Goal: Information Seeking & Learning: Learn about a topic

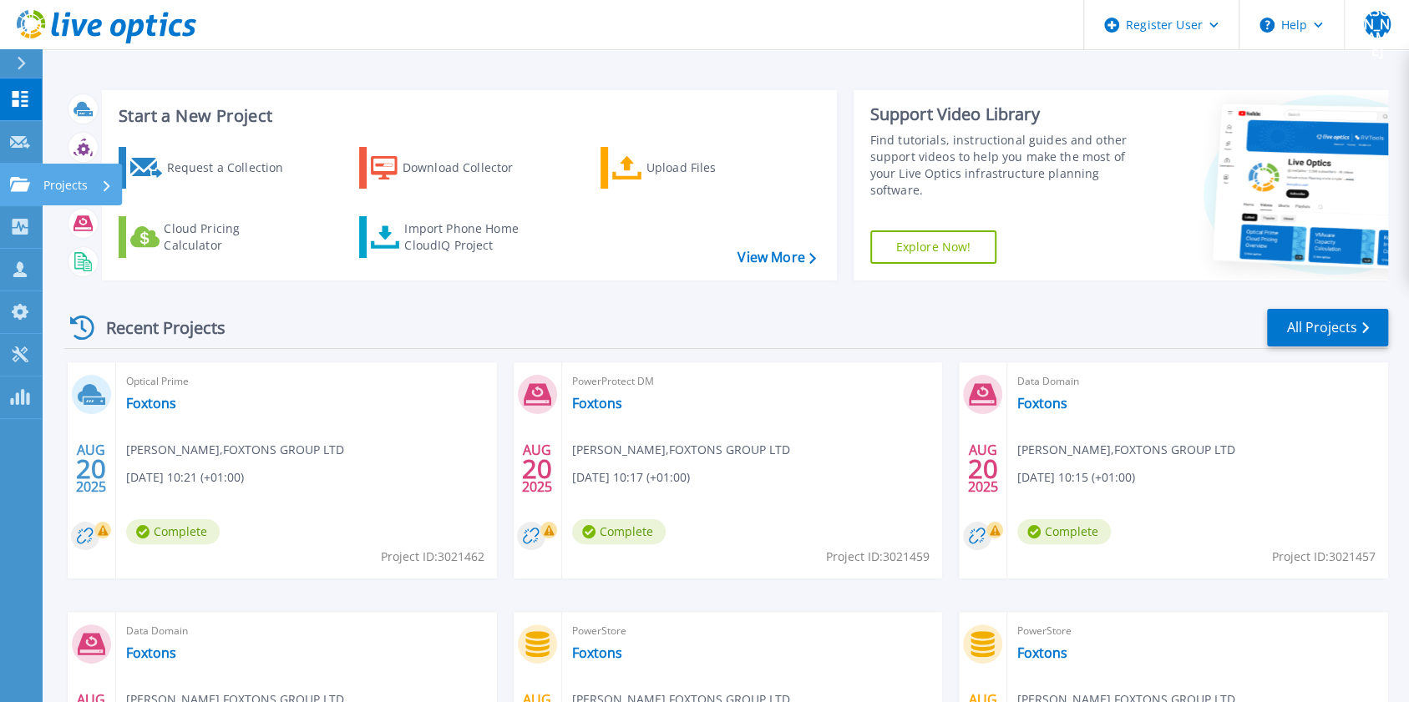
click at [33, 177] on link "Projects Projects" at bounding box center [21, 185] width 42 height 43
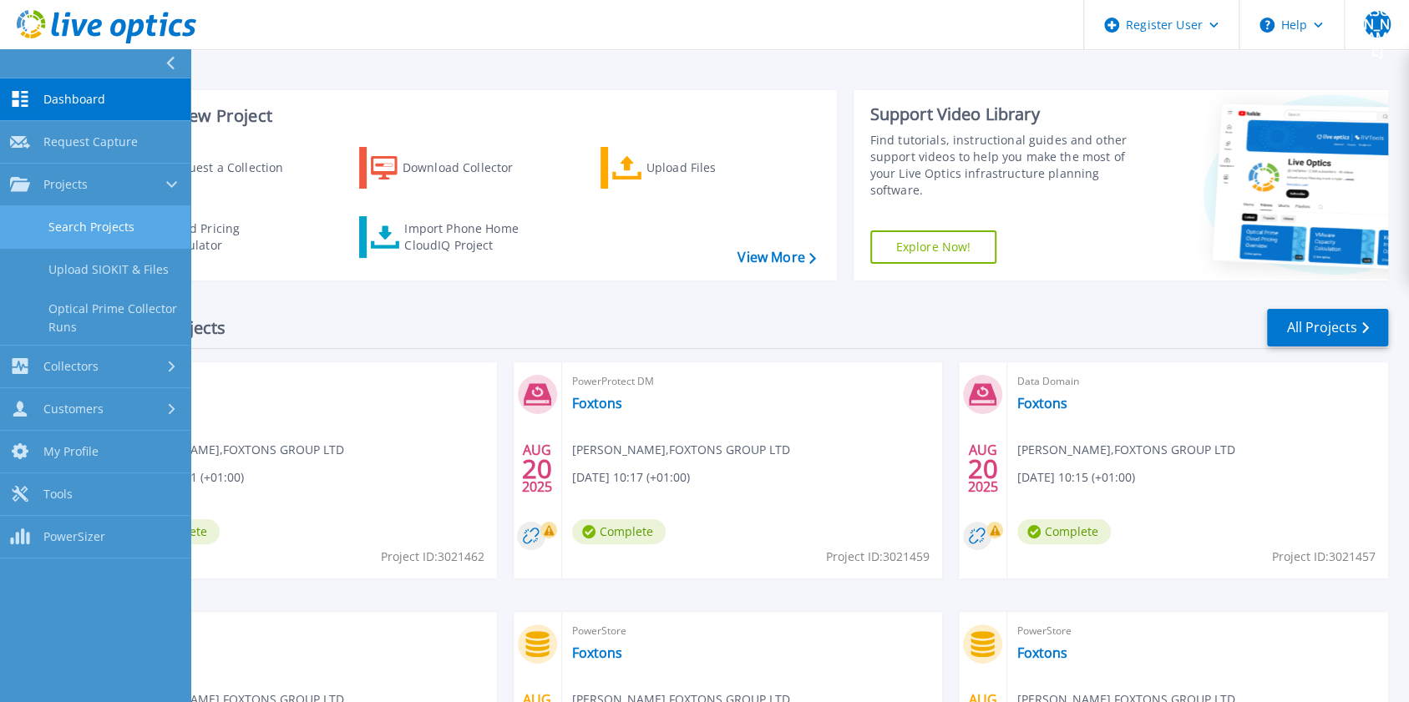
click at [78, 225] on link "Search Projects" at bounding box center [95, 227] width 190 height 43
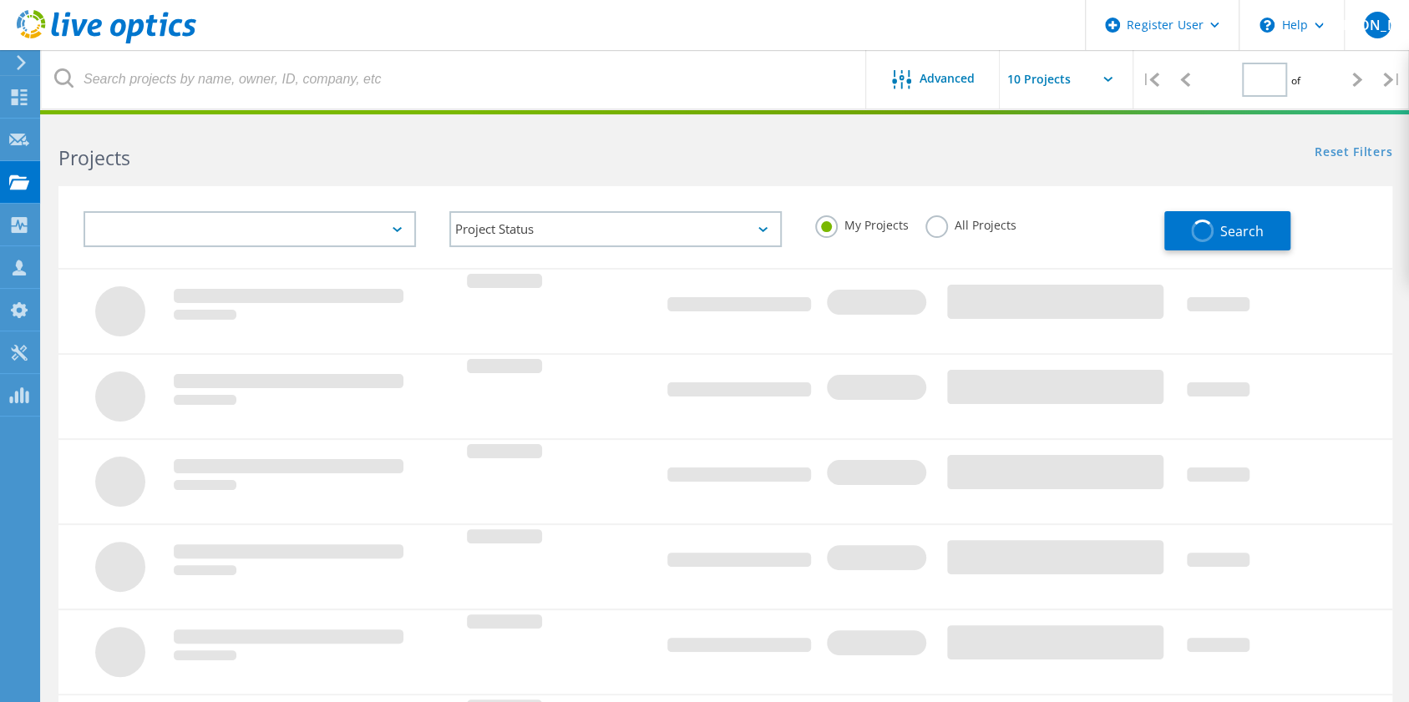
type input "1"
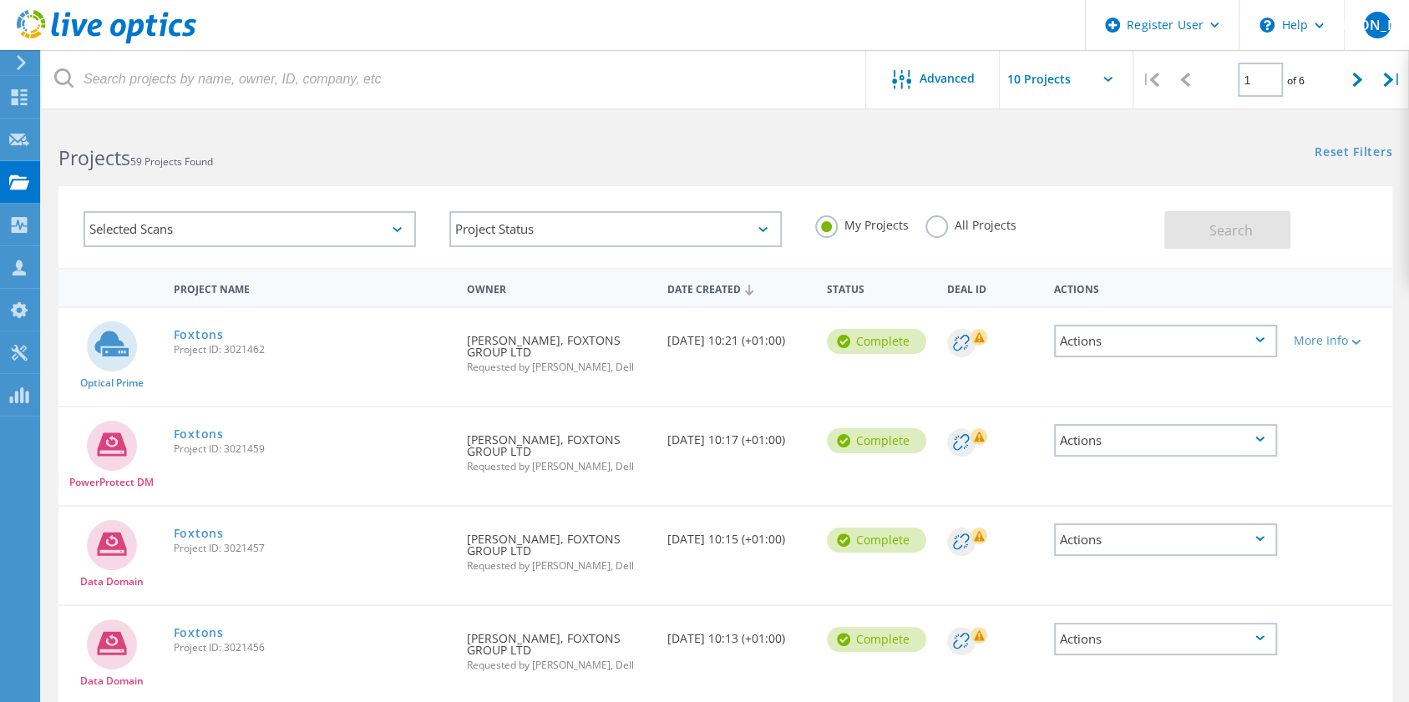
click at [936, 226] on label "All Projects" at bounding box center [970, 223] width 91 height 16
click at [0, 0] on input "All Projects" at bounding box center [0, 0] width 0 height 0
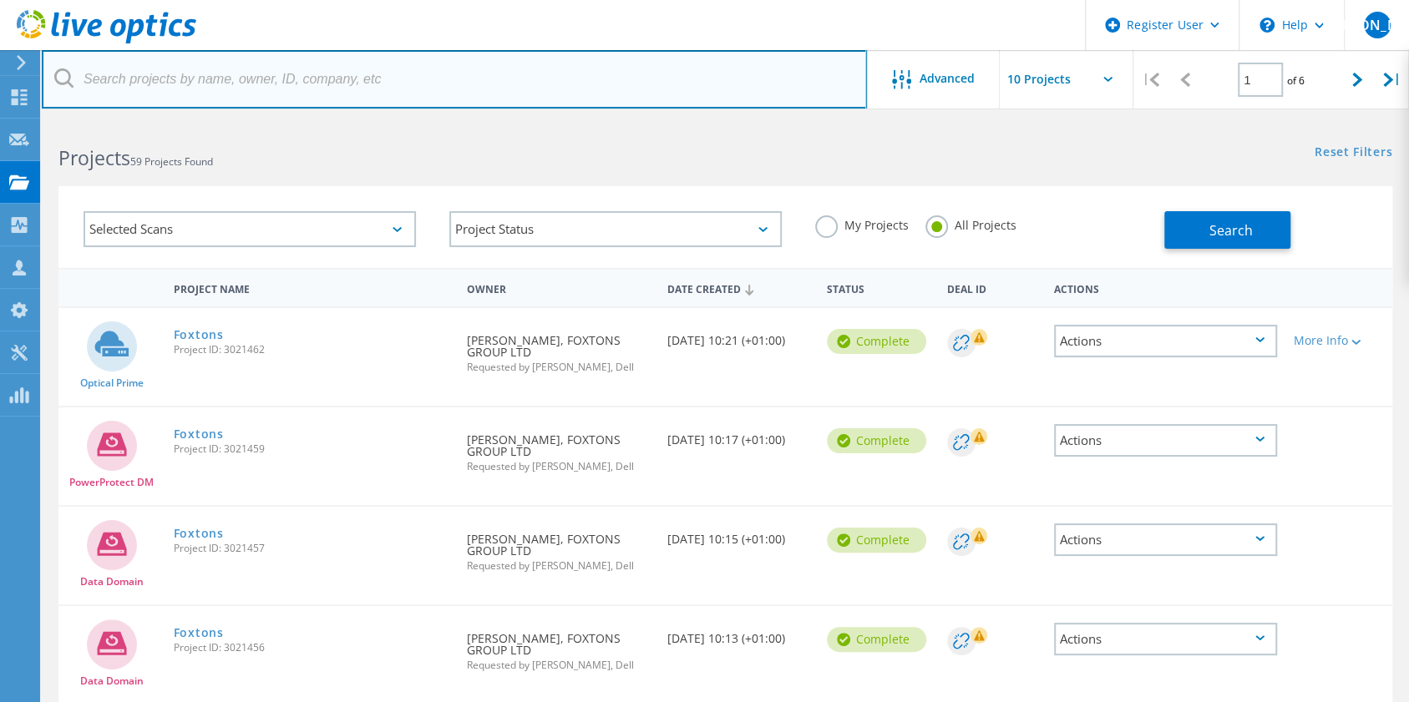
click at [605, 87] on input "text" at bounding box center [454, 79] width 825 height 58
type input "rimes"
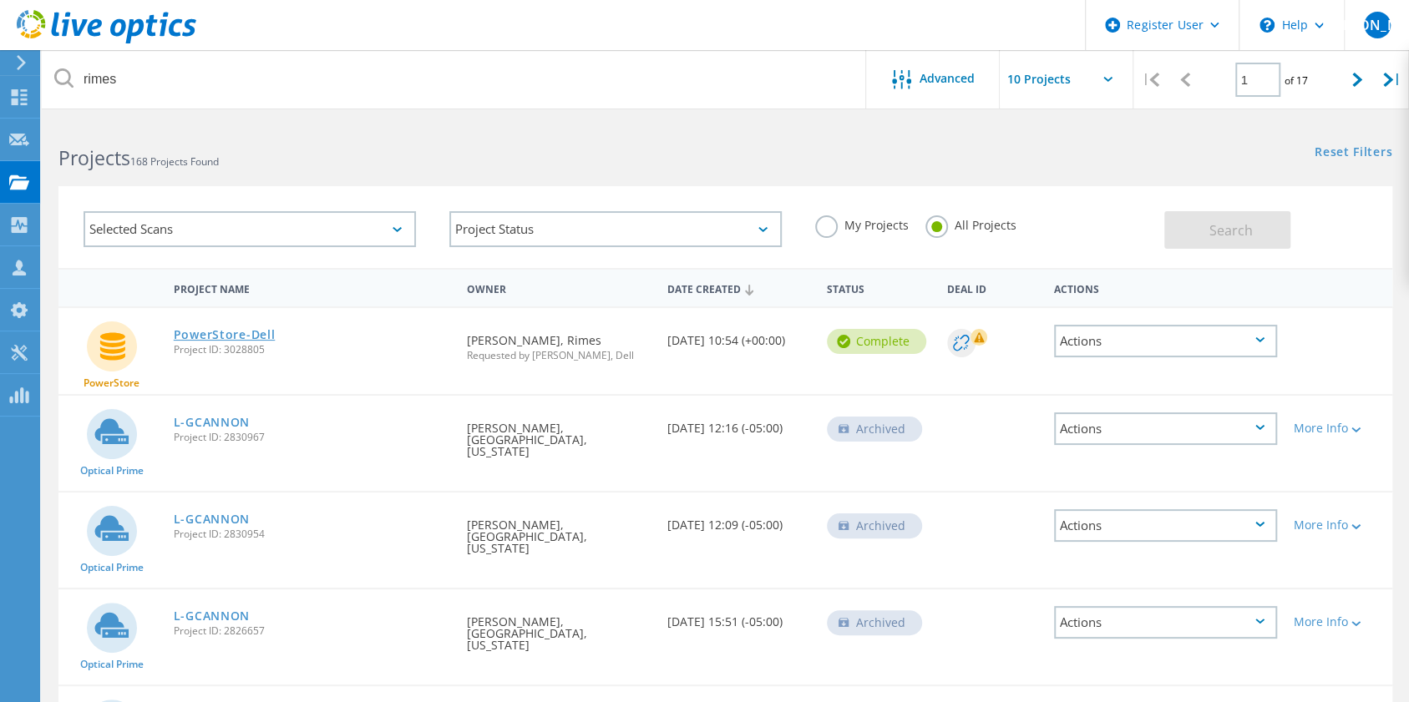
click at [253, 337] on link "PowerStore-Dell" at bounding box center [225, 335] width 102 height 12
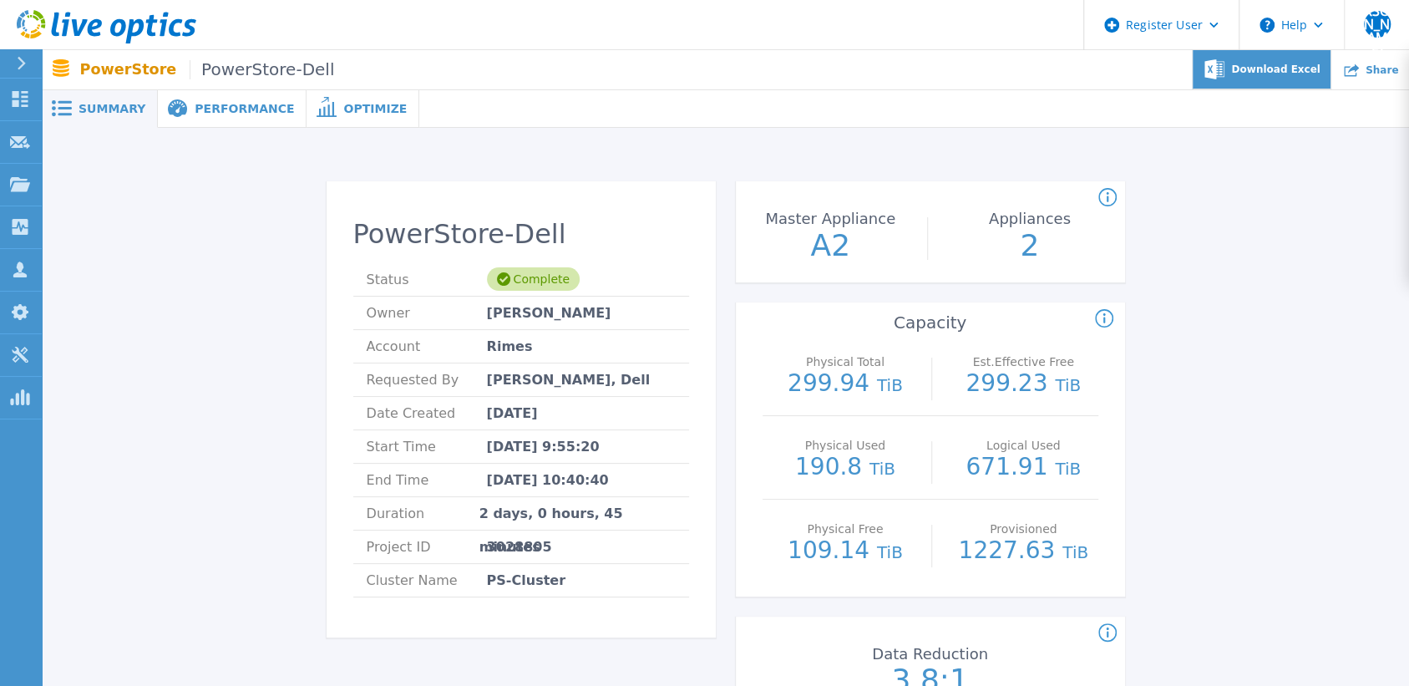
click at [1256, 72] on span "Download Excel" at bounding box center [1275, 69] width 89 height 10
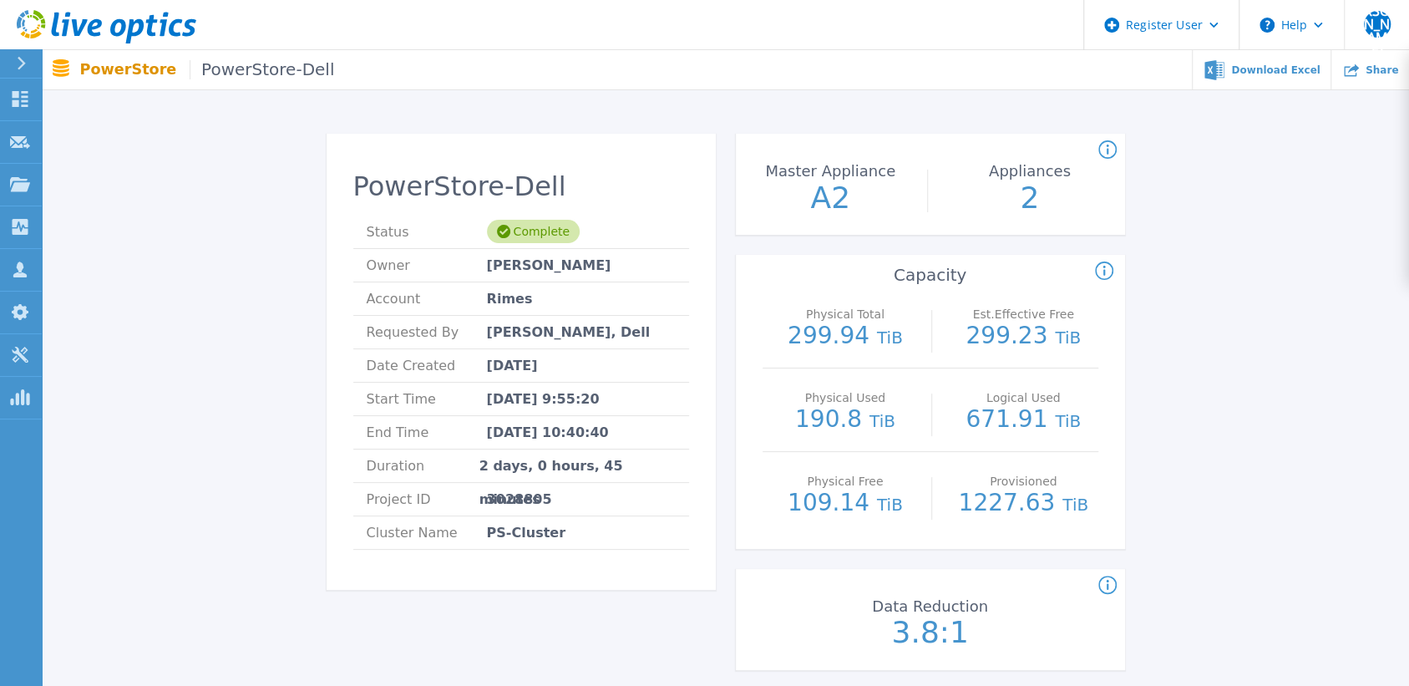
scroll to position [48, 0]
drag, startPoint x: 798, startPoint y: 493, endPoint x: 888, endPoint y: 504, distance: 90.9
click at [888, 504] on p "109.14 TiB" at bounding box center [845, 502] width 149 height 25
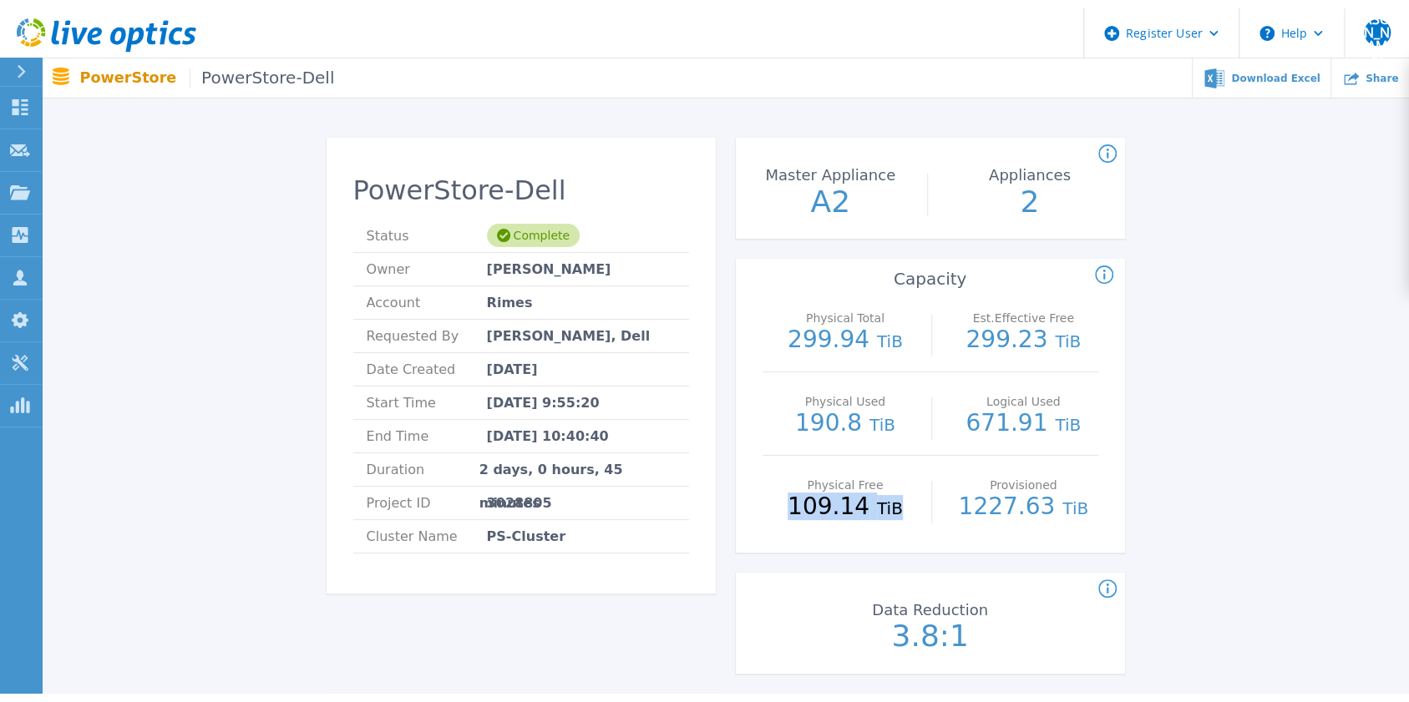
scroll to position [0, 0]
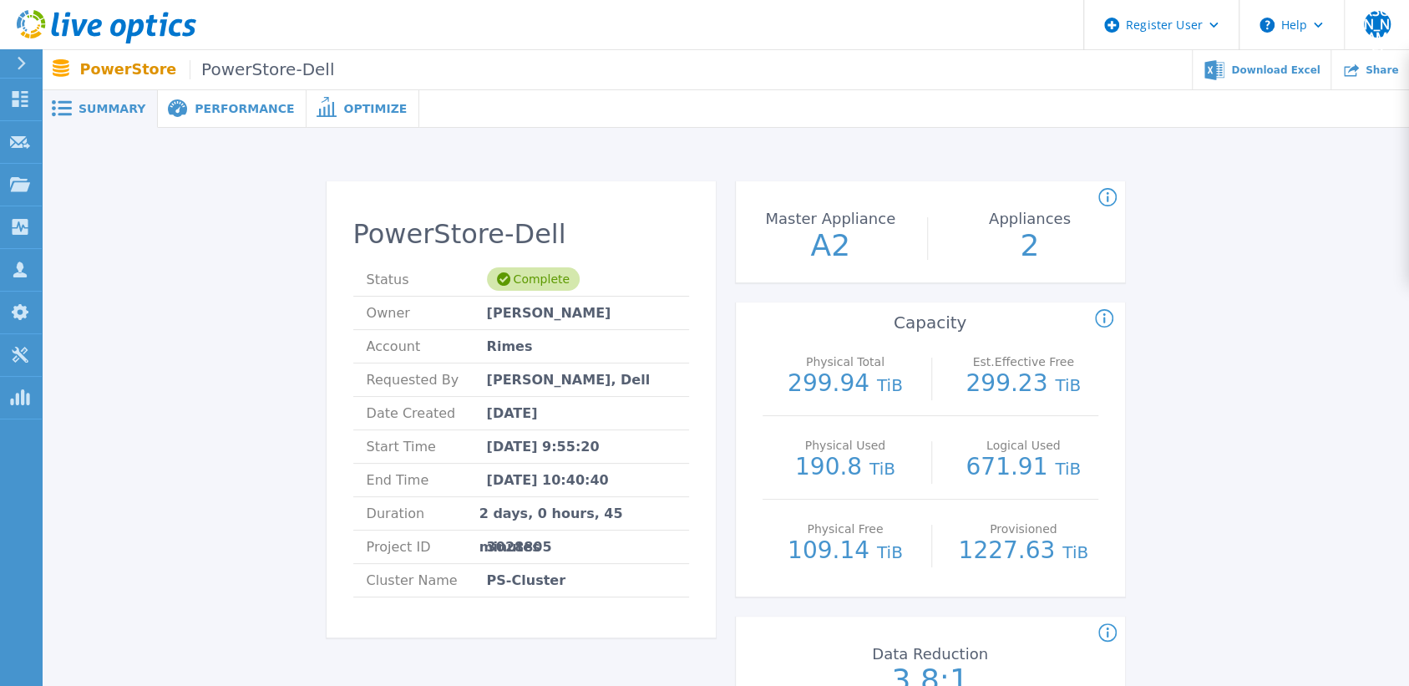
click at [225, 106] on span "Performance" at bounding box center [244, 109] width 99 height 12
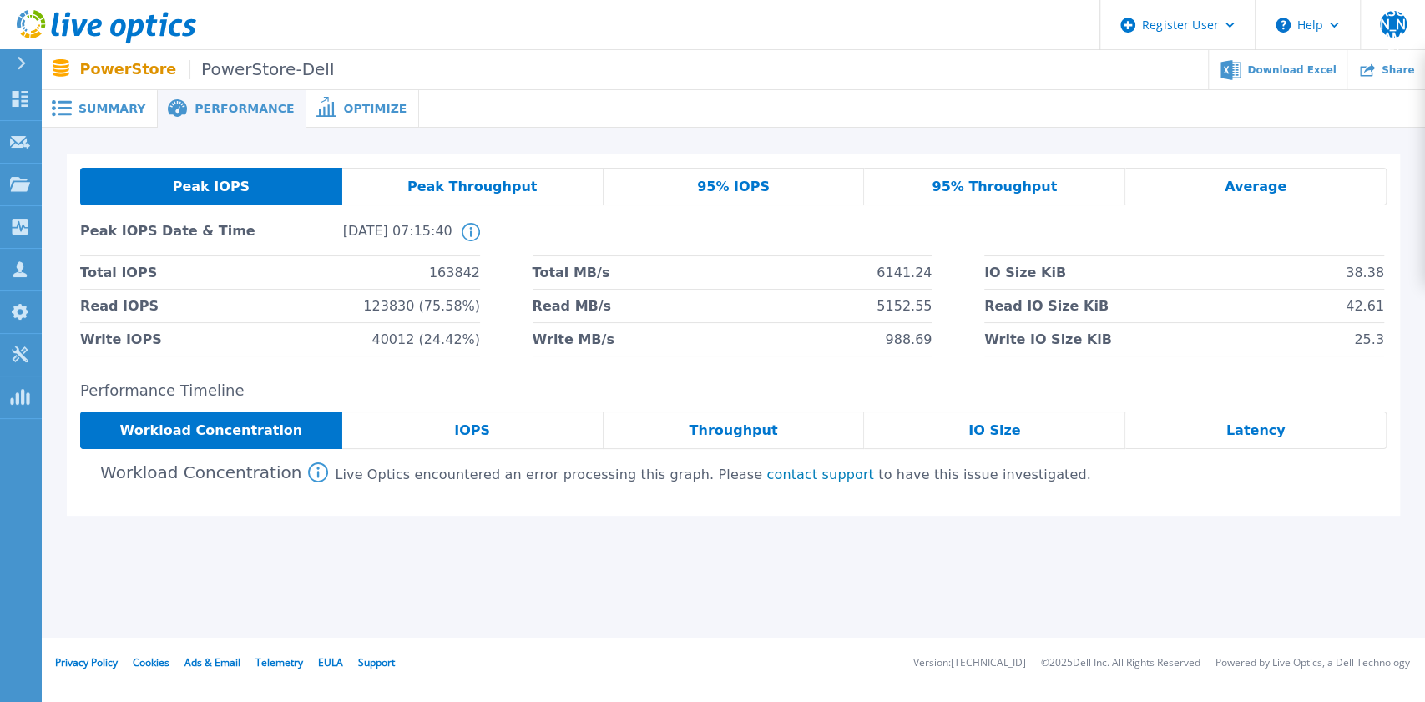
click at [308, 433] on div "Workload Concentration" at bounding box center [211, 431] width 262 height 38
click at [458, 463] on div "Workload Concentration This graph shows the relationship of volume performance …" at bounding box center [733, 473] width 1307 height 20
click at [451, 436] on div "IOPS" at bounding box center [472, 431] width 261 height 38
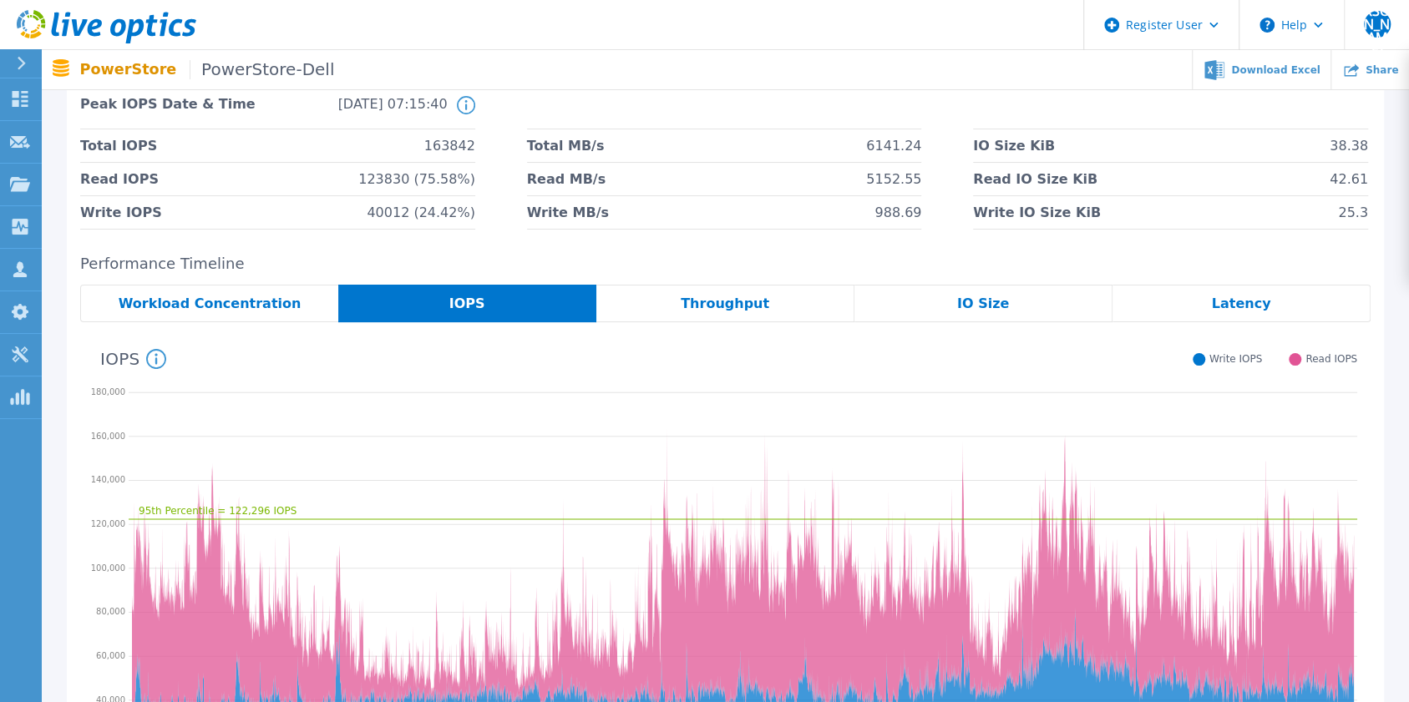
scroll to position [125, 0]
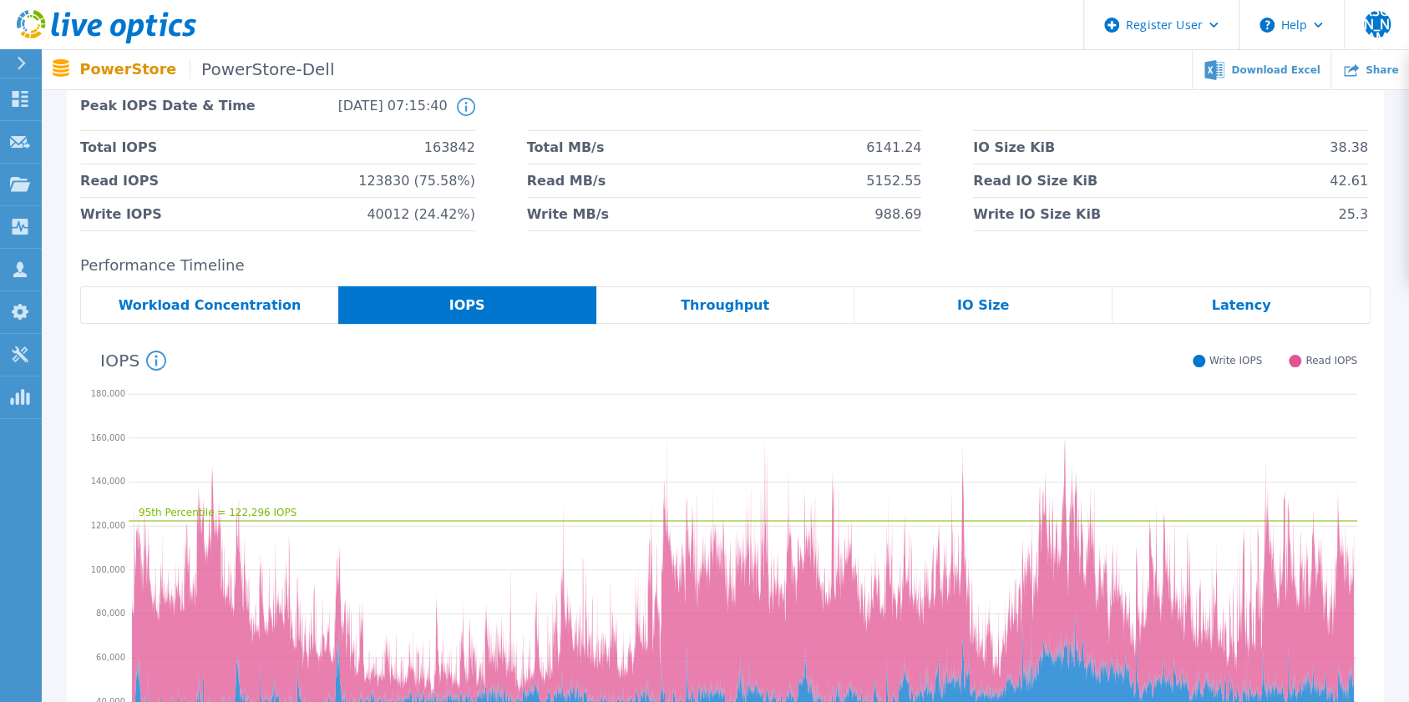
click at [959, 306] on div "IO Size" at bounding box center [983, 305] width 258 height 38
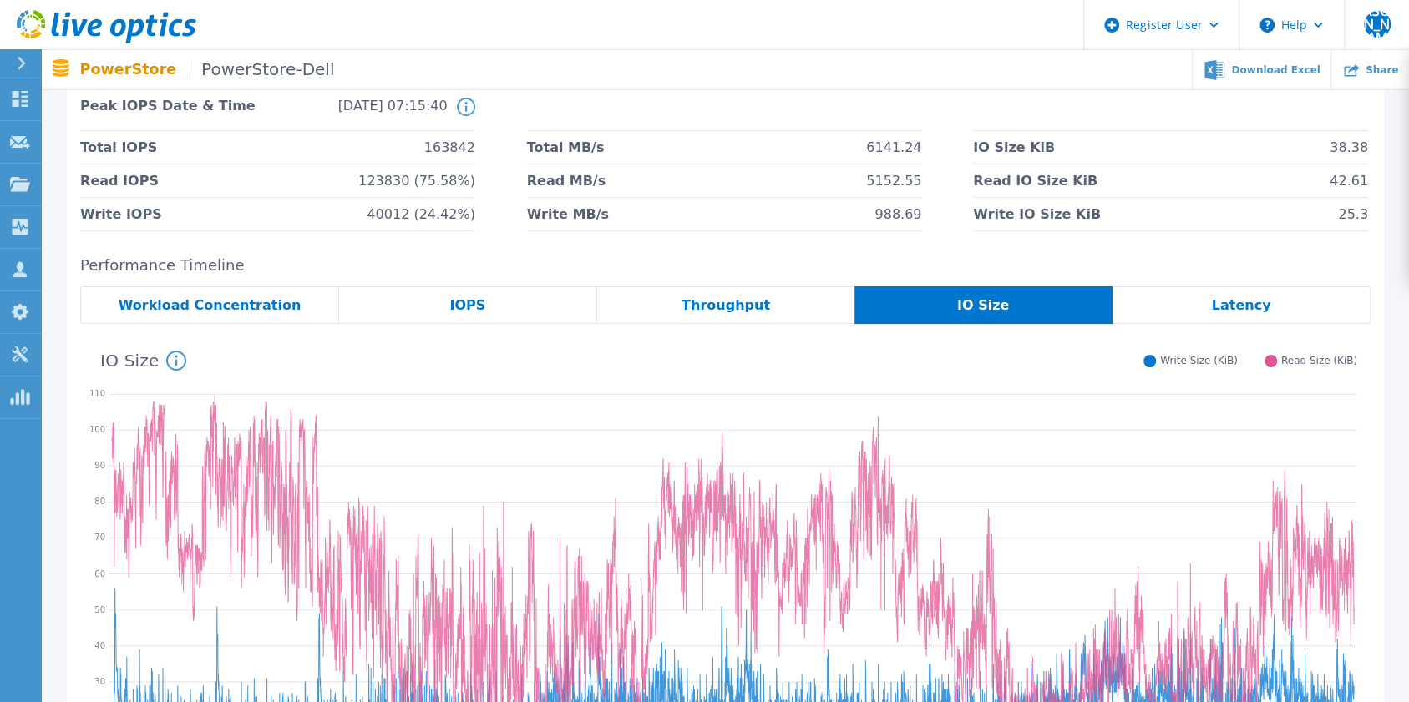
click at [1286, 311] on div "Latency" at bounding box center [1241, 305] width 258 height 38
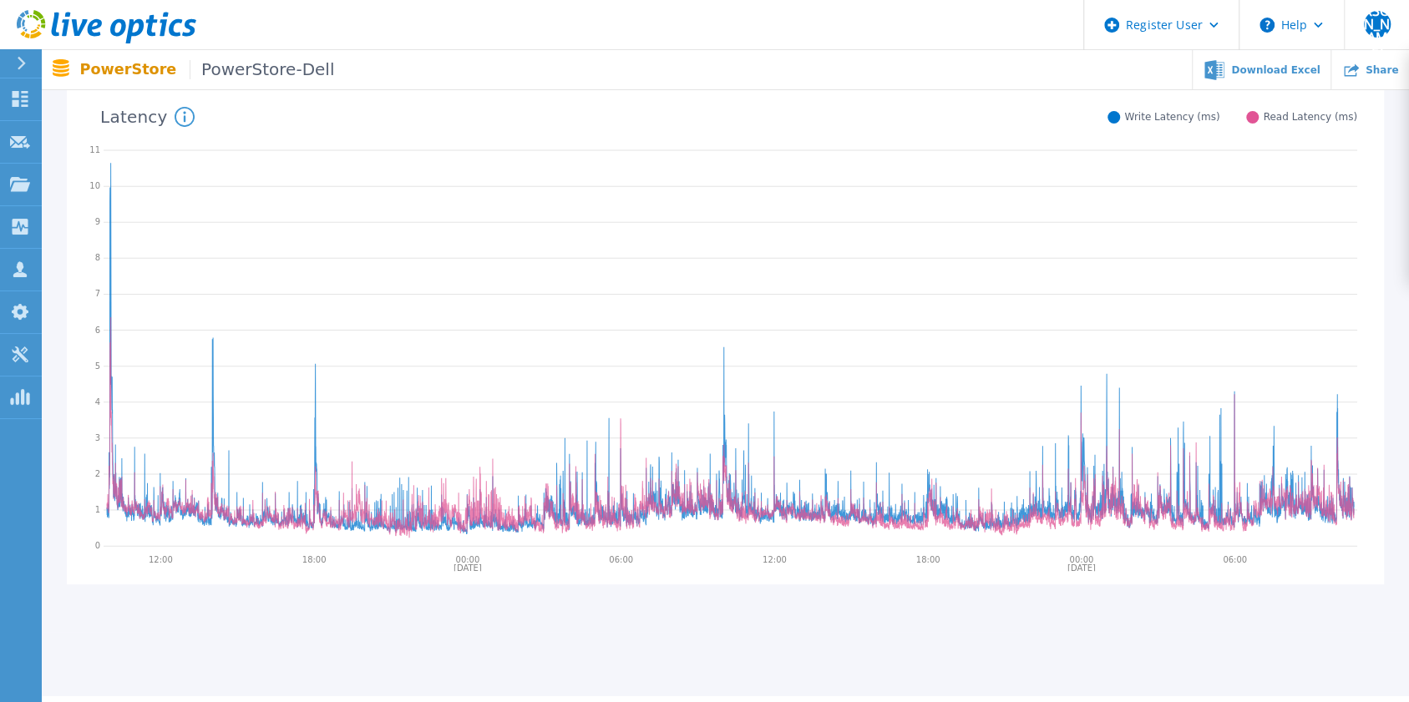
scroll to position [371, 0]
click at [720, 382] on icon at bounding box center [730, 343] width 1253 height 417
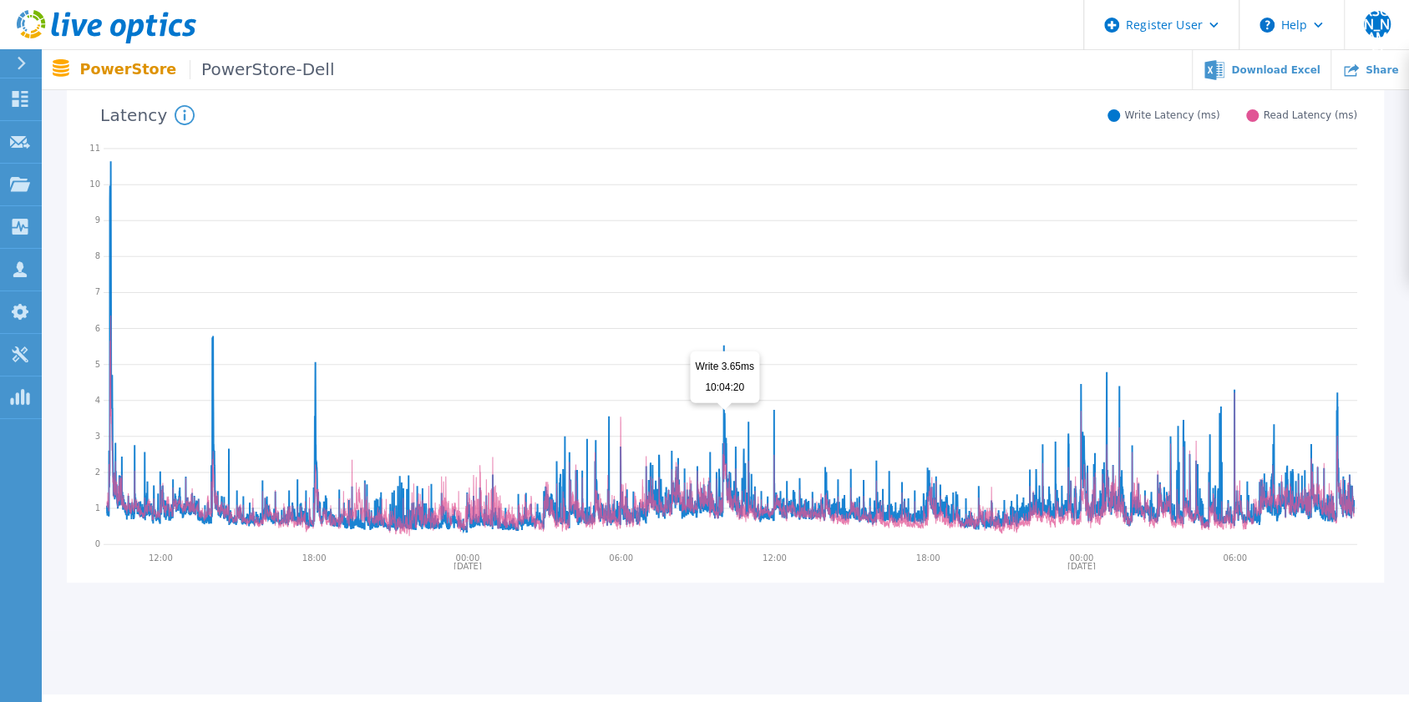
click at [723, 390] on icon at bounding box center [730, 347] width 1247 height 372
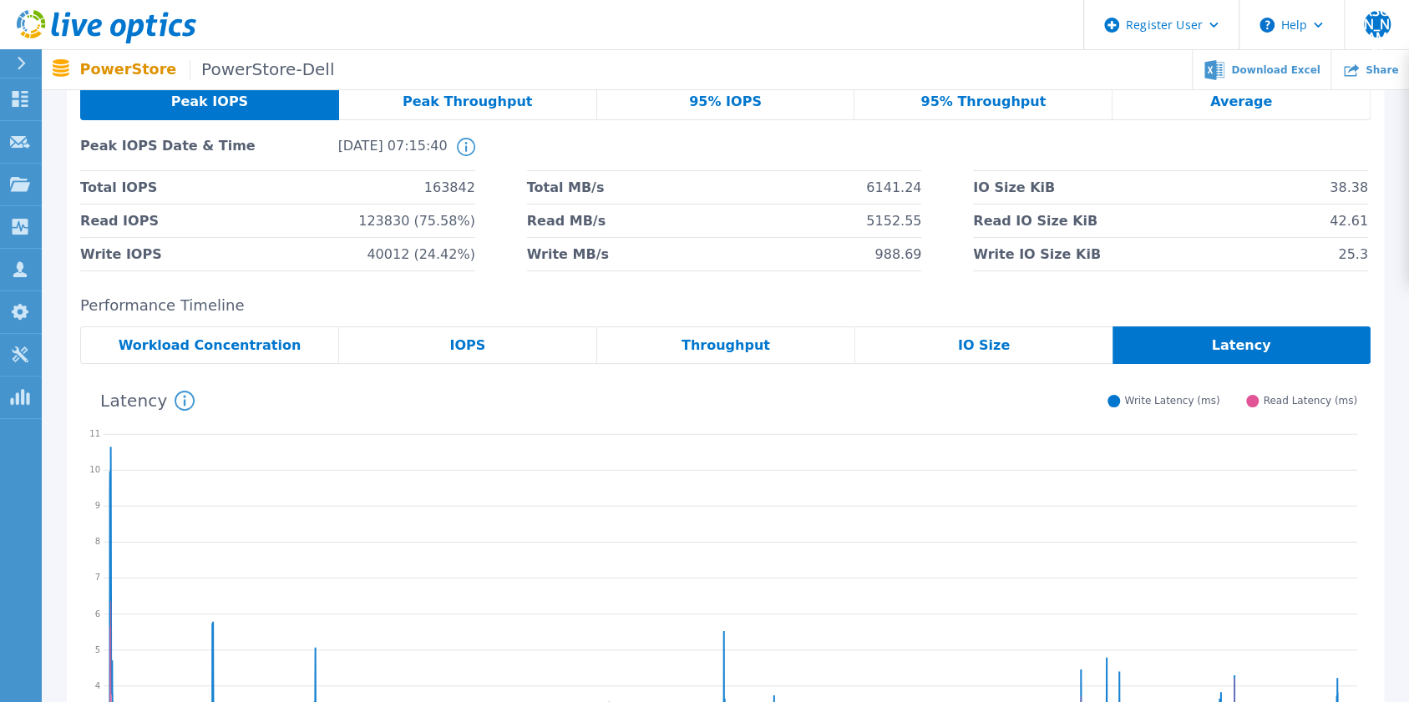
scroll to position [0, 0]
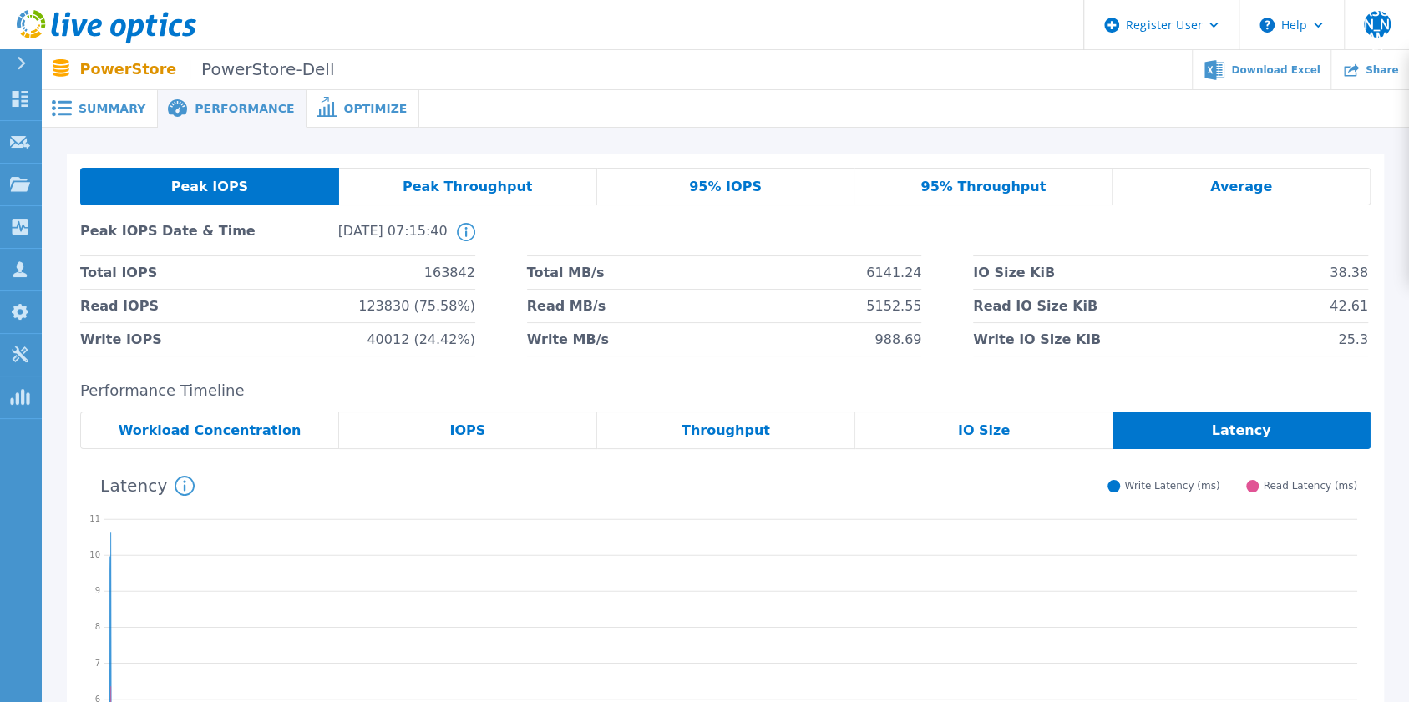
click at [736, 186] on span "95% IOPS" at bounding box center [725, 186] width 73 height 13
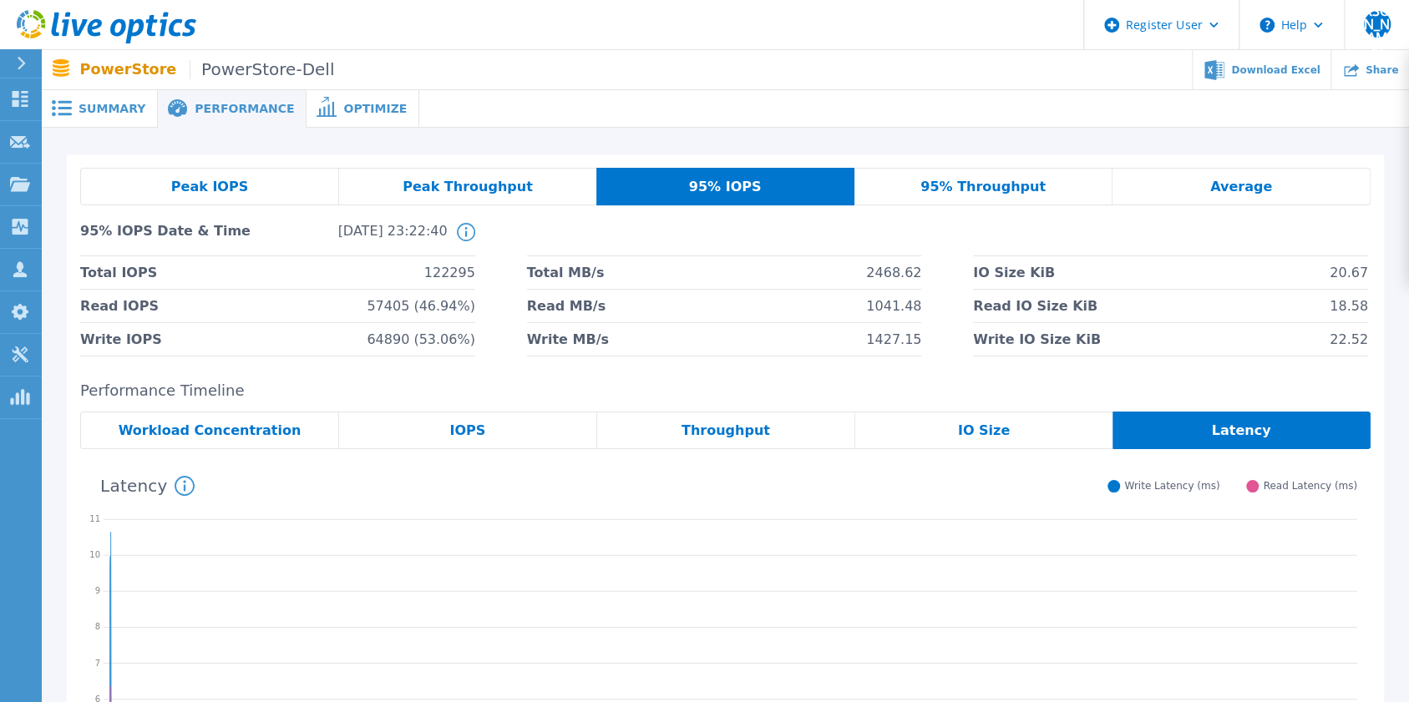
click at [1213, 195] on div "Average" at bounding box center [1241, 187] width 258 height 38
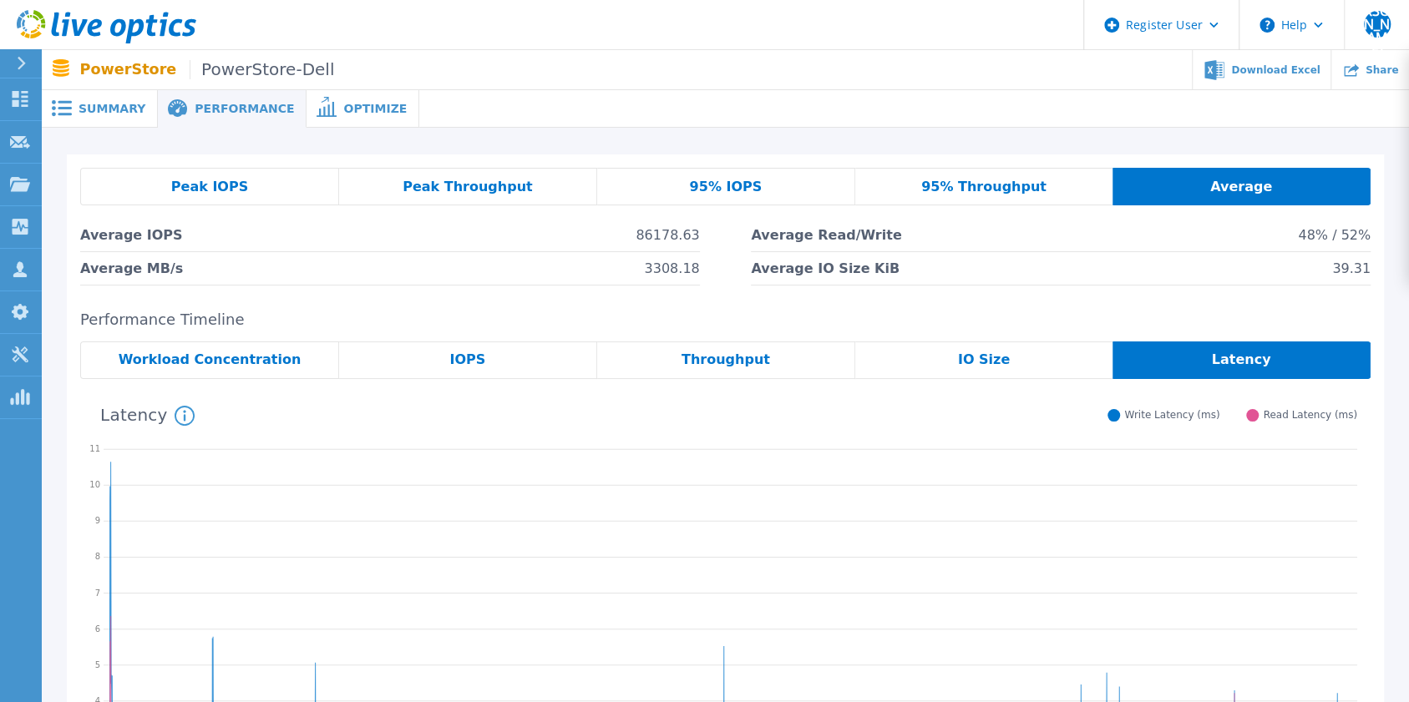
click at [357, 109] on span "Optimize" at bounding box center [374, 109] width 63 height 12
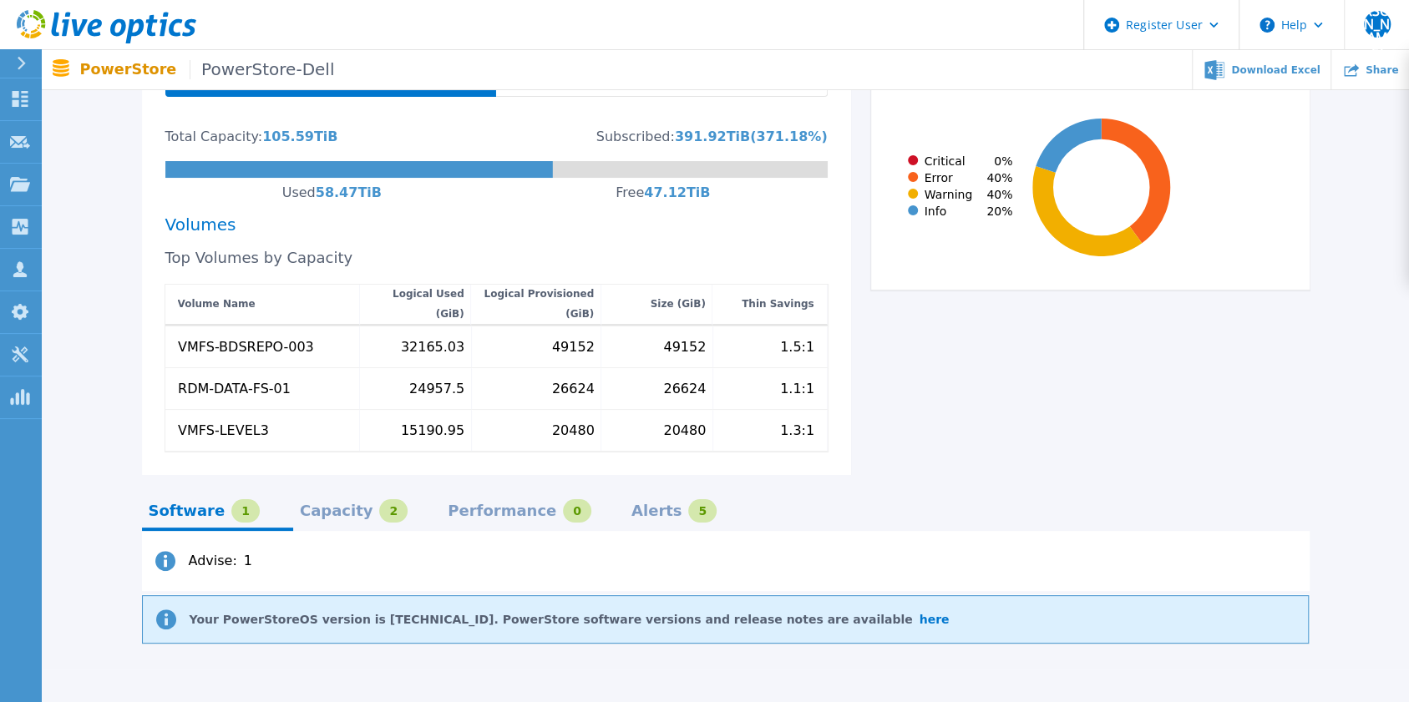
scroll to position [482, 0]
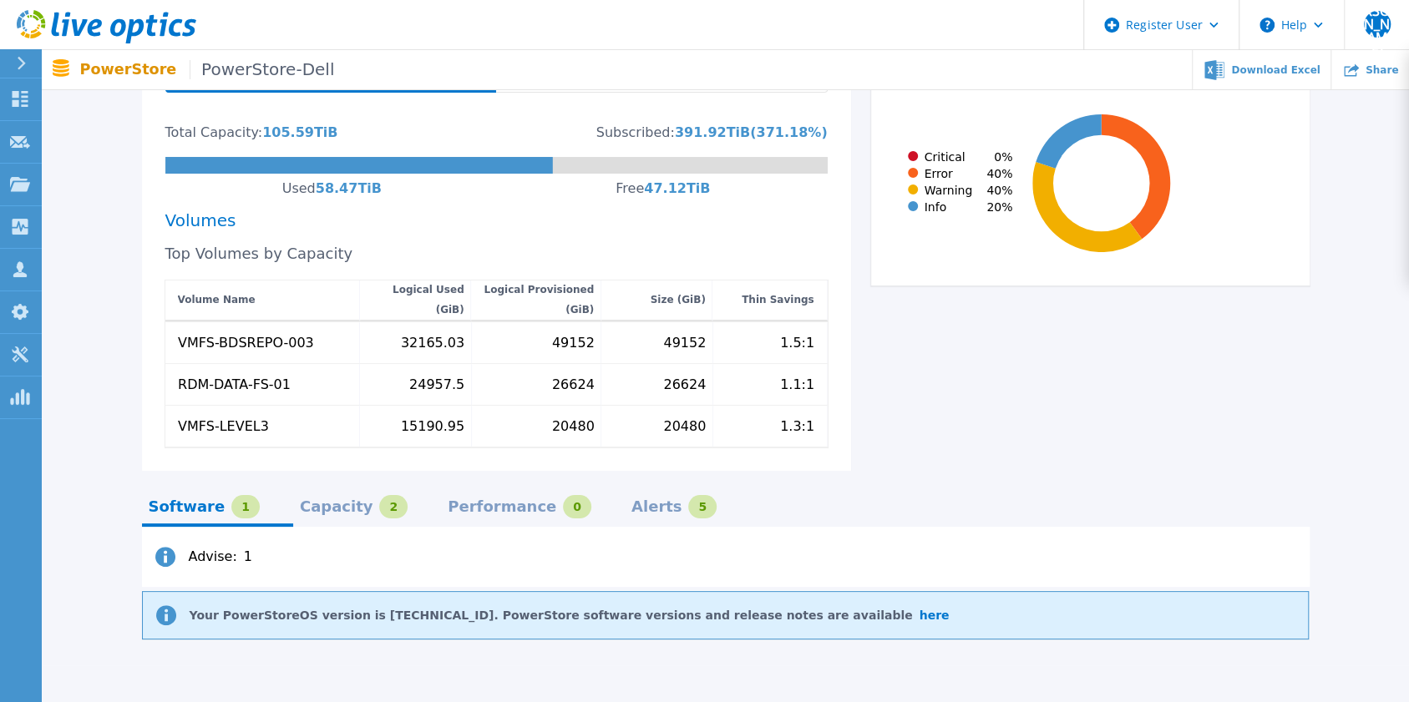
click at [266, 545] on div "Advise : 1" at bounding box center [725, 557] width 1167 height 60
click at [919, 609] on link "here" at bounding box center [934, 615] width 30 height 13
click at [324, 500] on div "Capacity" at bounding box center [336, 506] width 73 height 13
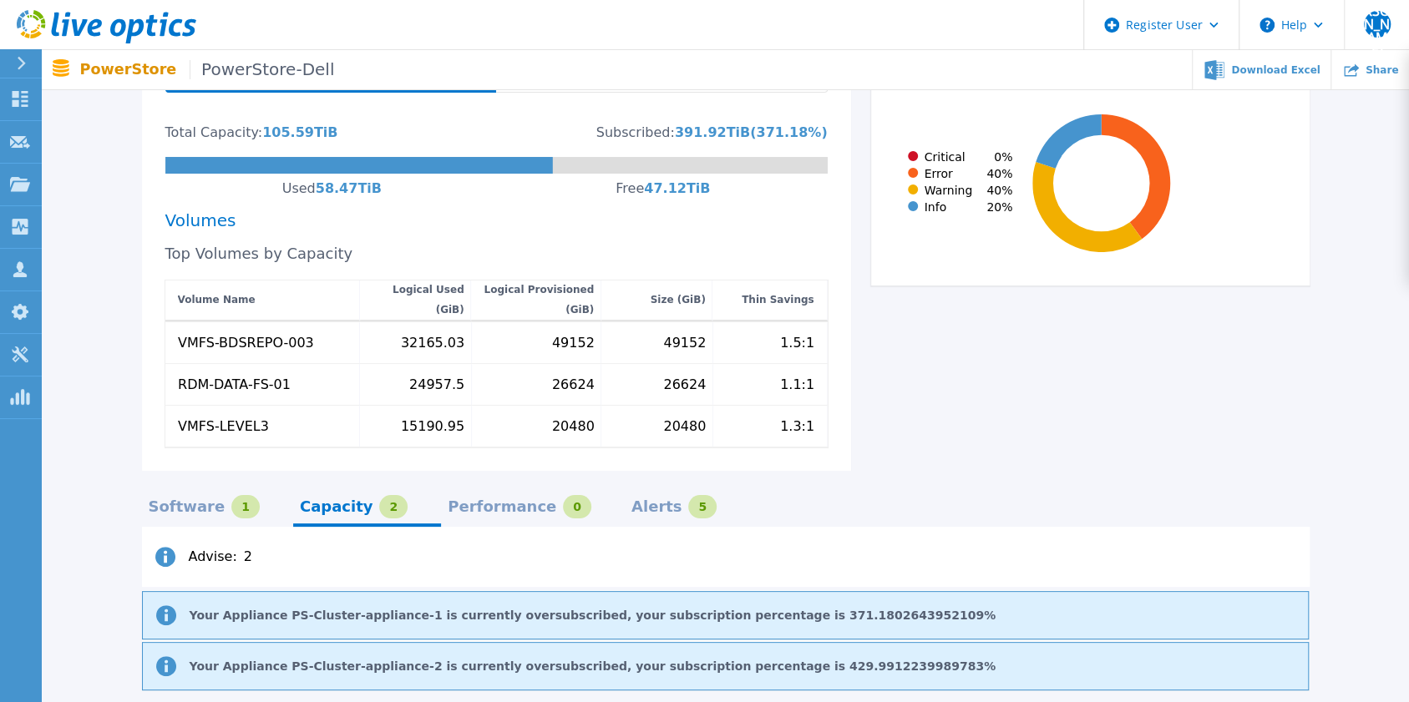
click at [324, 500] on div "Capacity" at bounding box center [336, 506] width 73 height 13
click at [455, 473] on div "Software 1 Capacity 2 Performance 0 Alerts 5 Advise : 2 Your Appliance PS-Clust…" at bounding box center [725, 581] width 1167 height 220
click at [567, 476] on div "Software 1 Capacity 2 Performance 0 Alerts 5 Advise : 2 Your Appliance PS-Clust…" at bounding box center [725, 581] width 1167 height 220
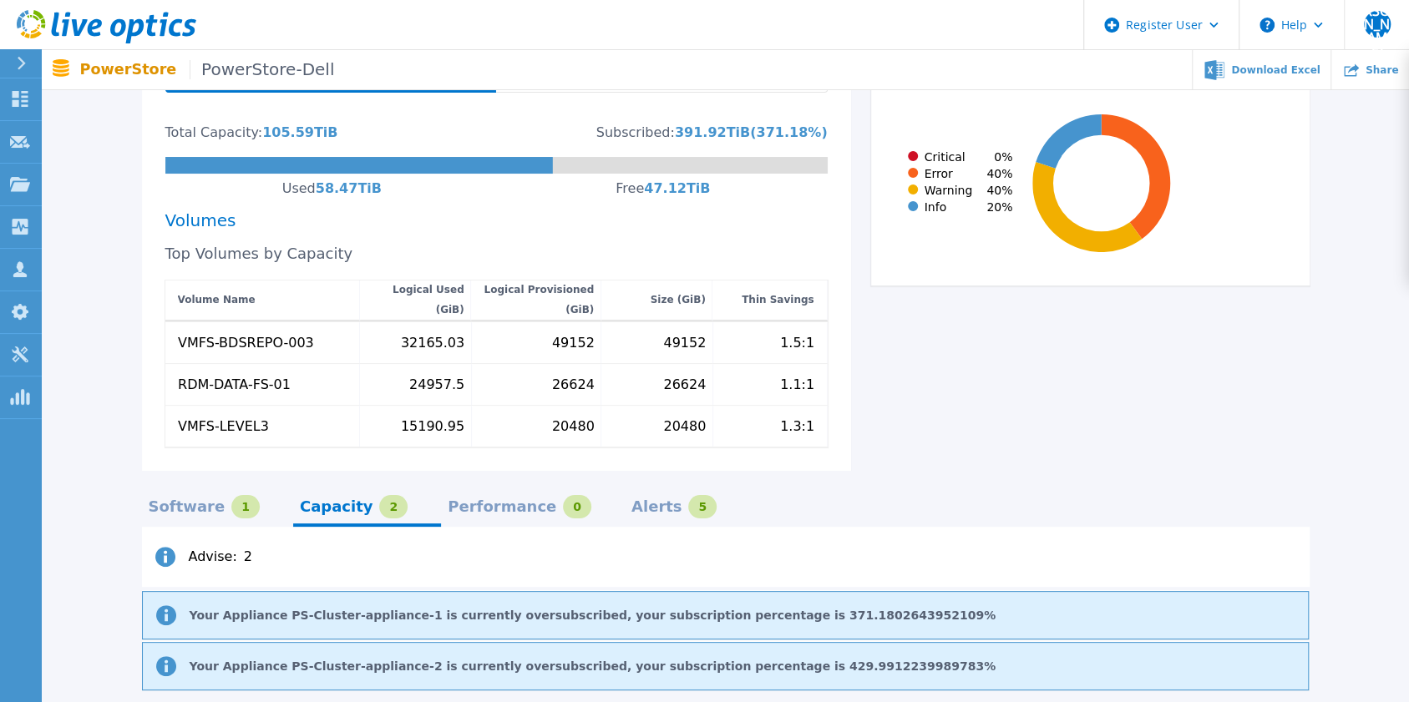
click at [513, 499] on div "Performance 0" at bounding box center [533, 512] width 184 height 29
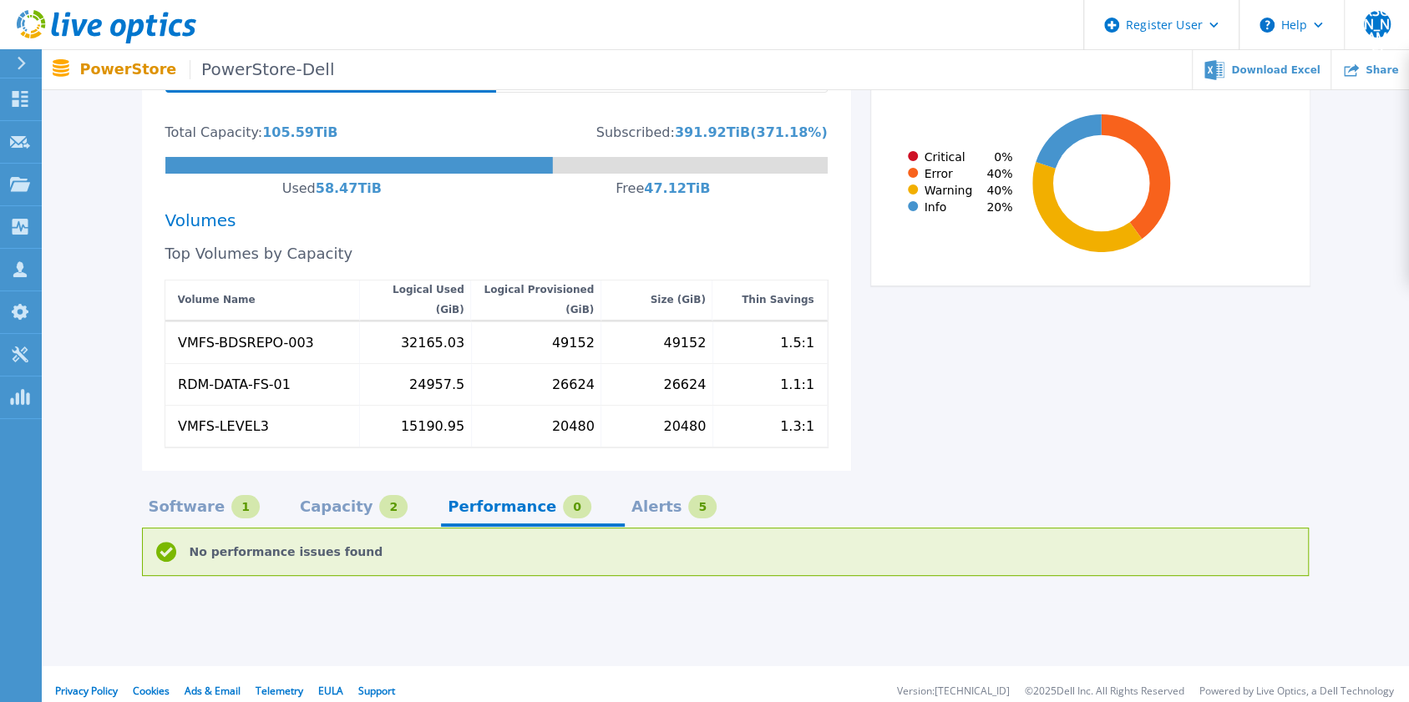
scroll to position [474, 0]
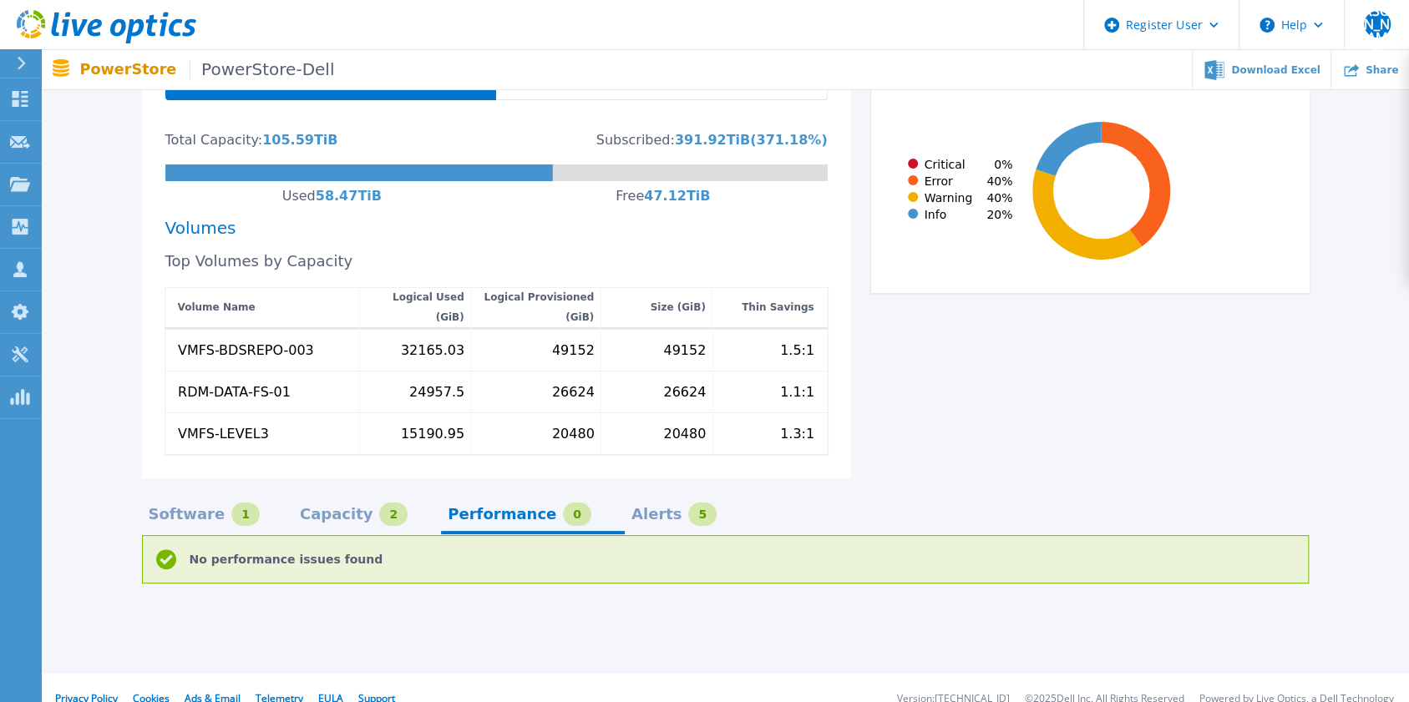
click at [631, 508] on div "Alerts" at bounding box center [656, 514] width 51 height 13
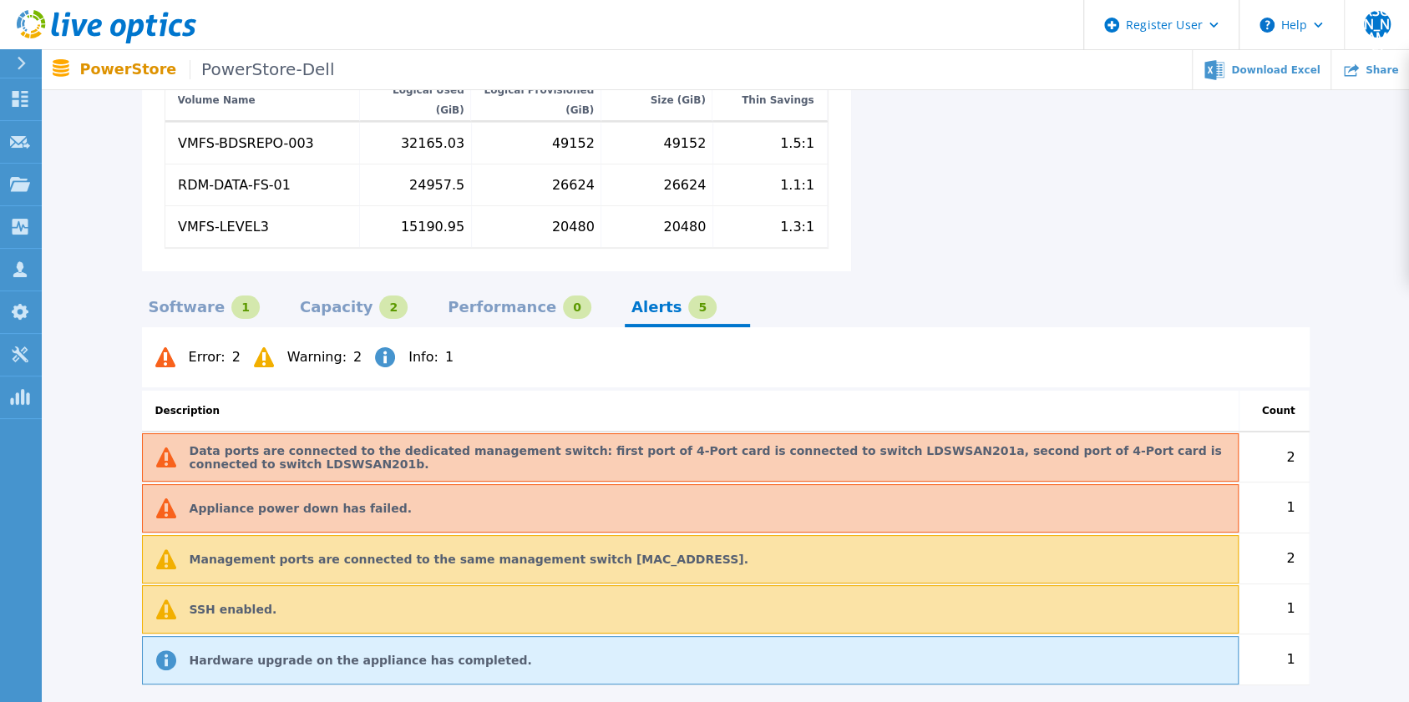
scroll to position [680, 0]
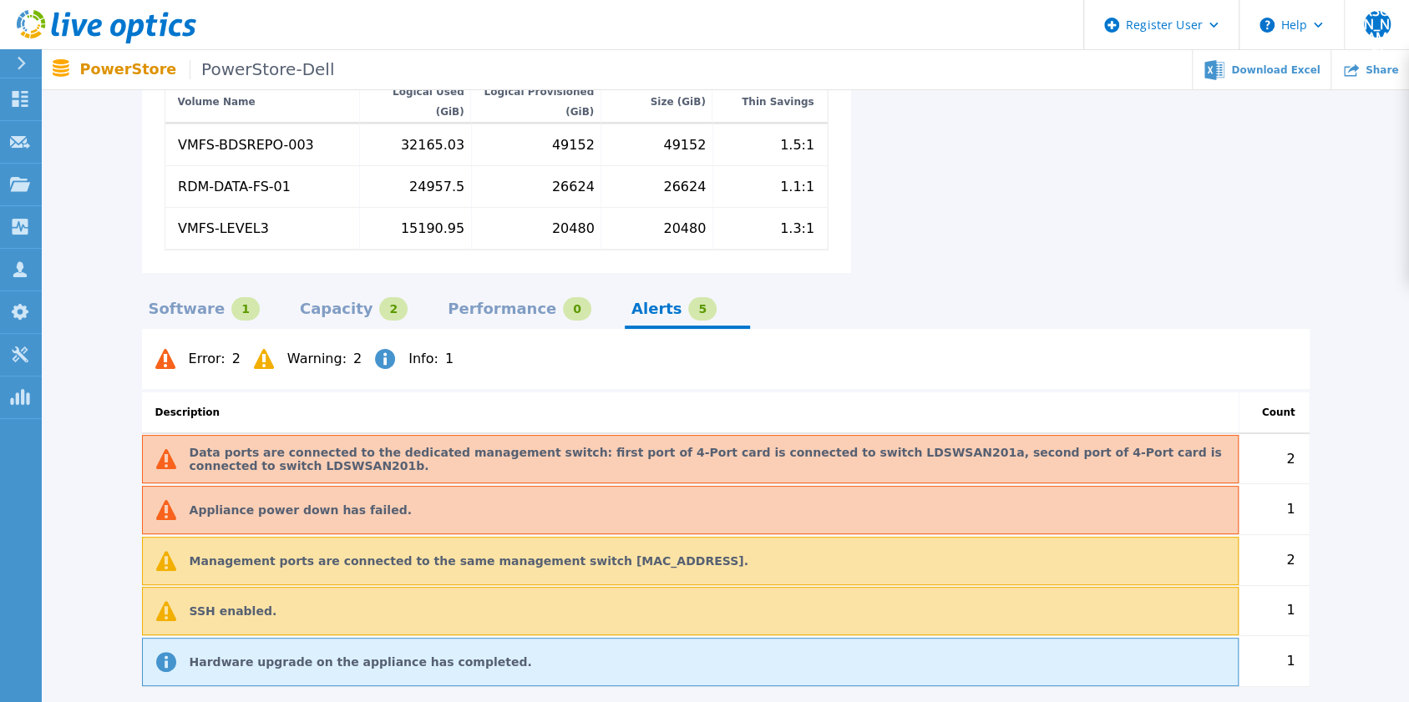
click at [214, 273] on div "Software 1 Capacity 2 Performance 0 Alerts 5 Error : 2 Warning : 2 Info : 1 Des…" at bounding box center [725, 480] width 1167 height 414
click at [307, 302] on div "Capacity" at bounding box center [336, 308] width 73 height 13
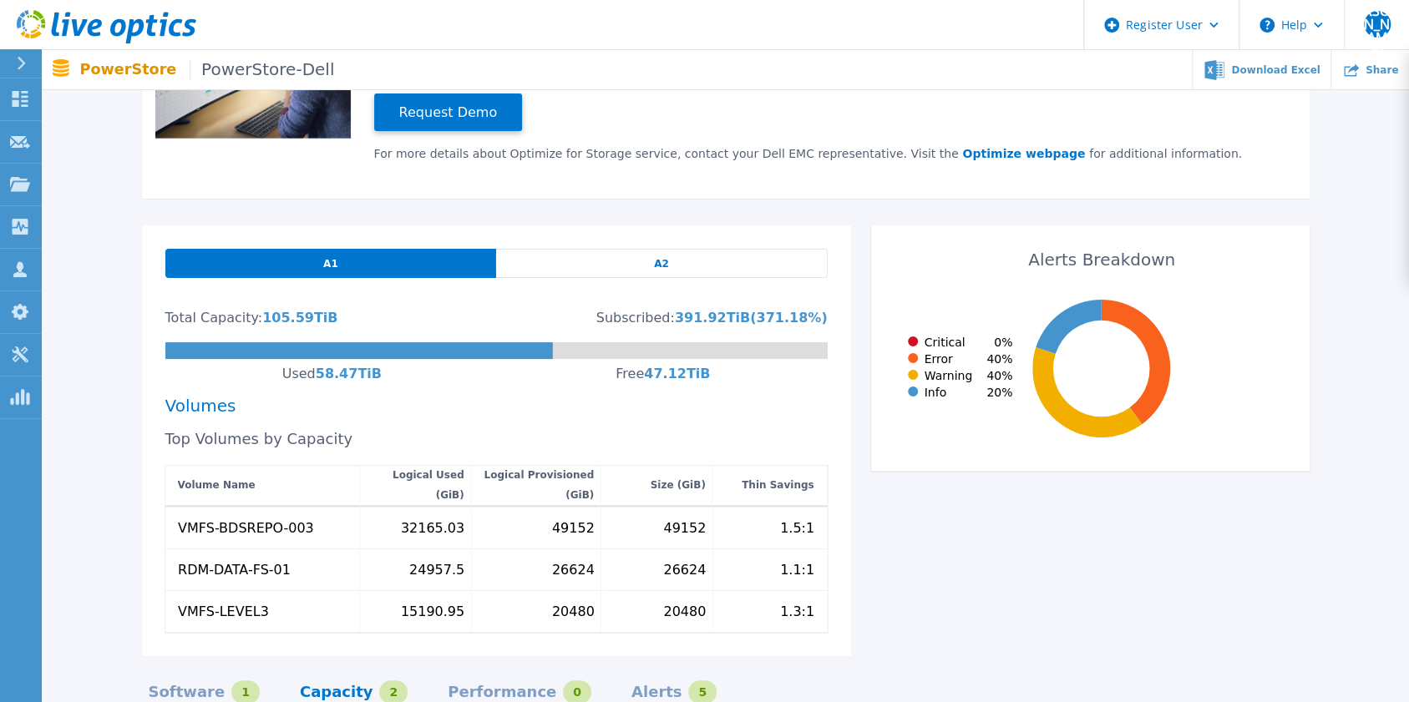
scroll to position [294, 0]
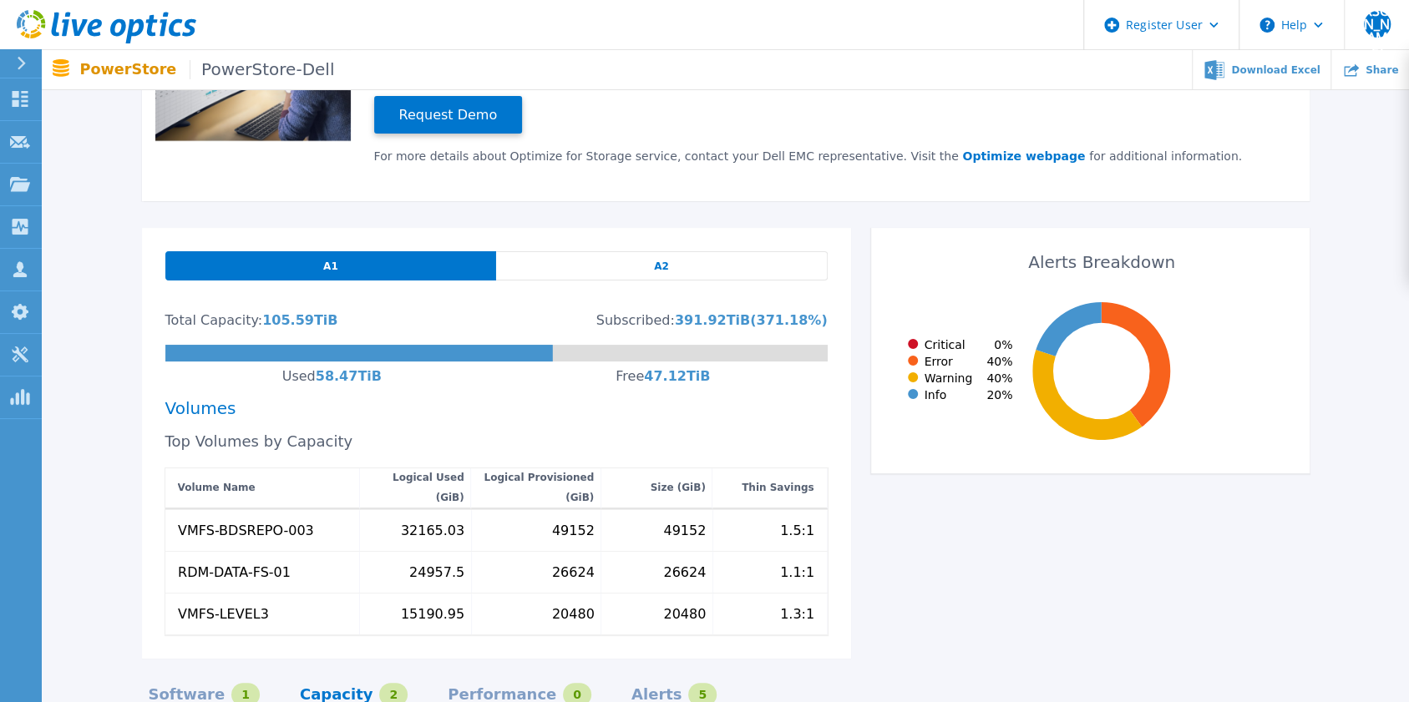
click at [735, 251] on div "A2" at bounding box center [661, 265] width 331 height 29
